Goal: Task Accomplishment & Management: Manage account settings

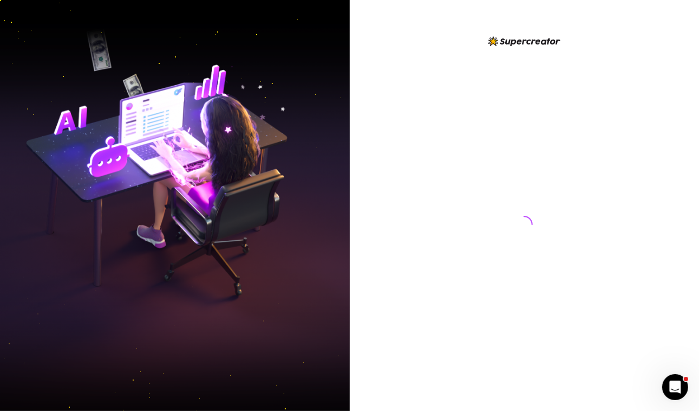
click at [647, 16] on div at bounding box center [525, 205] width 350 height 411
click at [654, 40] on div at bounding box center [525, 205] width 350 height 411
click at [652, 35] on div at bounding box center [525, 205] width 350 height 411
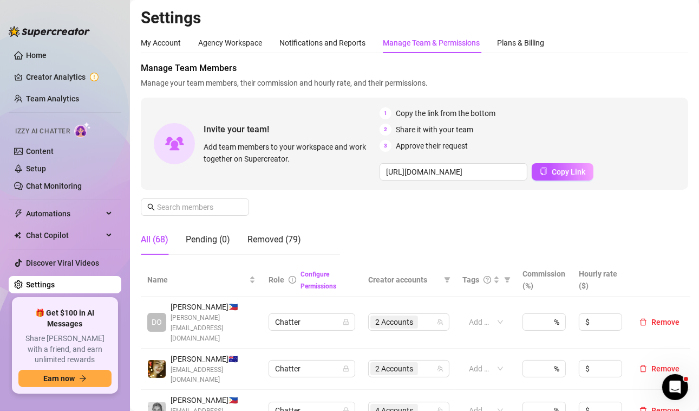
drag, startPoint x: 673, startPoint y: 28, endPoint x: 662, endPoint y: 28, distance: 10.8
click at [673, 28] on h2 "Settings" at bounding box center [415, 18] width 548 height 21
click at [200, 202] on input "text" at bounding box center [195, 207] width 77 height 12
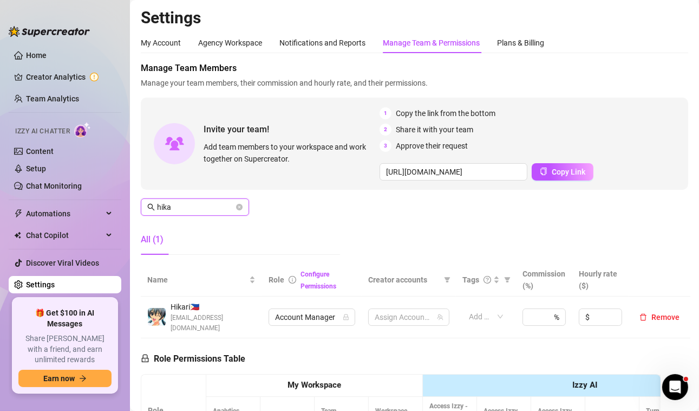
click at [206, 207] on input "hika" at bounding box center [195, 207] width 77 height 12
click at [394, 312] on span "21 Accounts" at bounding box center [396, 317] width 42 height 12
type input "hika"
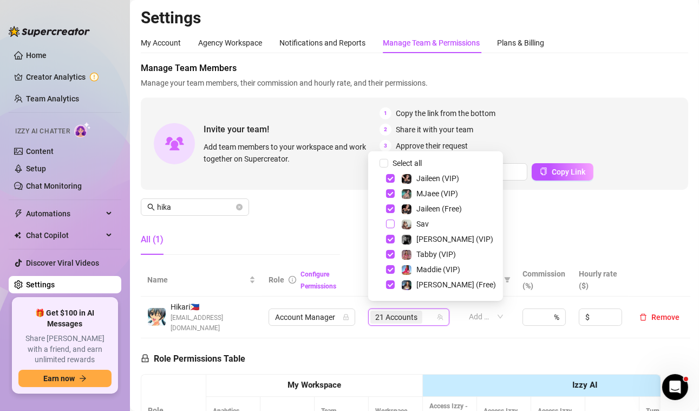
click at [393, 222] on span "Select tree node" at bounding box center [390, 223] width 9 height 9
checkbox input "true"
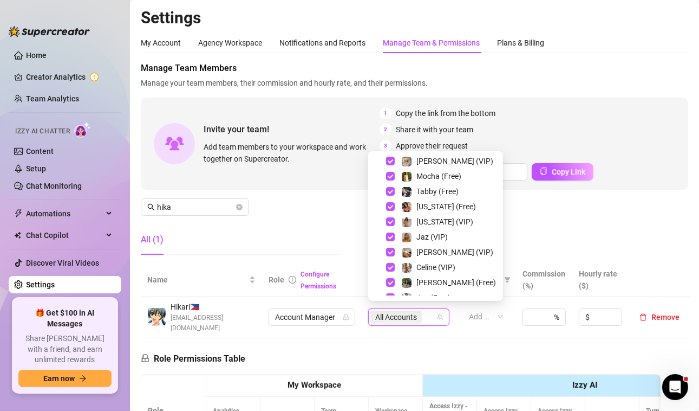
scroll to position [210, 0]
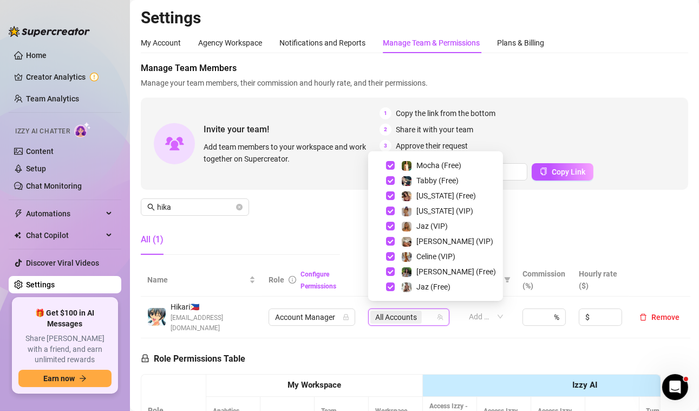
click at [249, 218] on div "Manage Team Members Manage your team members, their commission and hourly rate,…" at bounding box center [415, 162] width 548 height 201
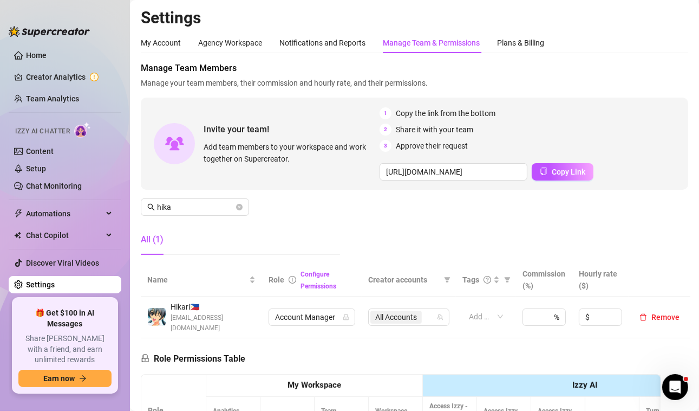
click at [114, 405] on aside "Home Creator Analytics Team Analytics Izzy AI Chatter Content Setup Chat Monito…" at bounding box center [65, 205] width 130 height 411
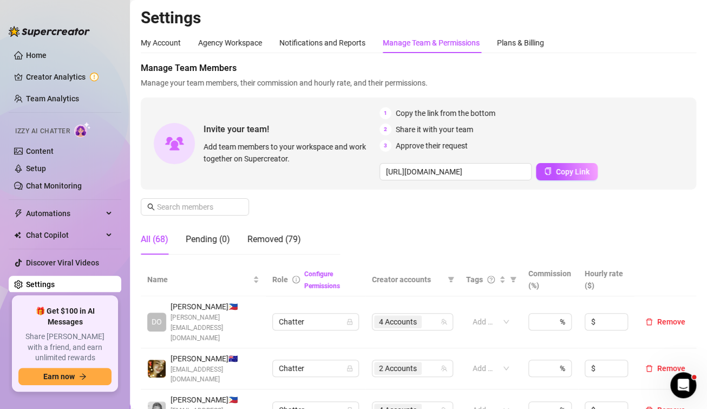
click at [664, 70] on span "Manage Team Members" at bounding box center [419, 68] width 556 height 13
drag, startPoint x: 679, startPoint y: 60, endPoint x: 643, endPoint y: 56, distance: 36.5
click at [656, 69] on span "Manage Team Members" at bounding box center [419, 68] width 556 height 13
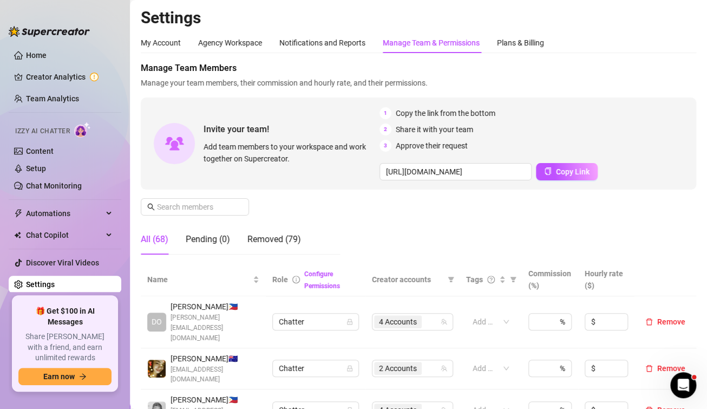
click at [658, 38] on div "My Account Agency Workspace Notifications and Reports Manage Team & Permissions…" at bounding box center [419, 42] width 556 height 21
click at [673, 36] on div "My Account Agency Workspace Notifications and Reports Manage Team & Permissions…" at bounding box center [419, 42] width 556 height 21
click at [669, 70] on span "Manage Team Members" at bounding box center [419, 68] width 556 height 13
